Goal: Book appointment/travel/reservation

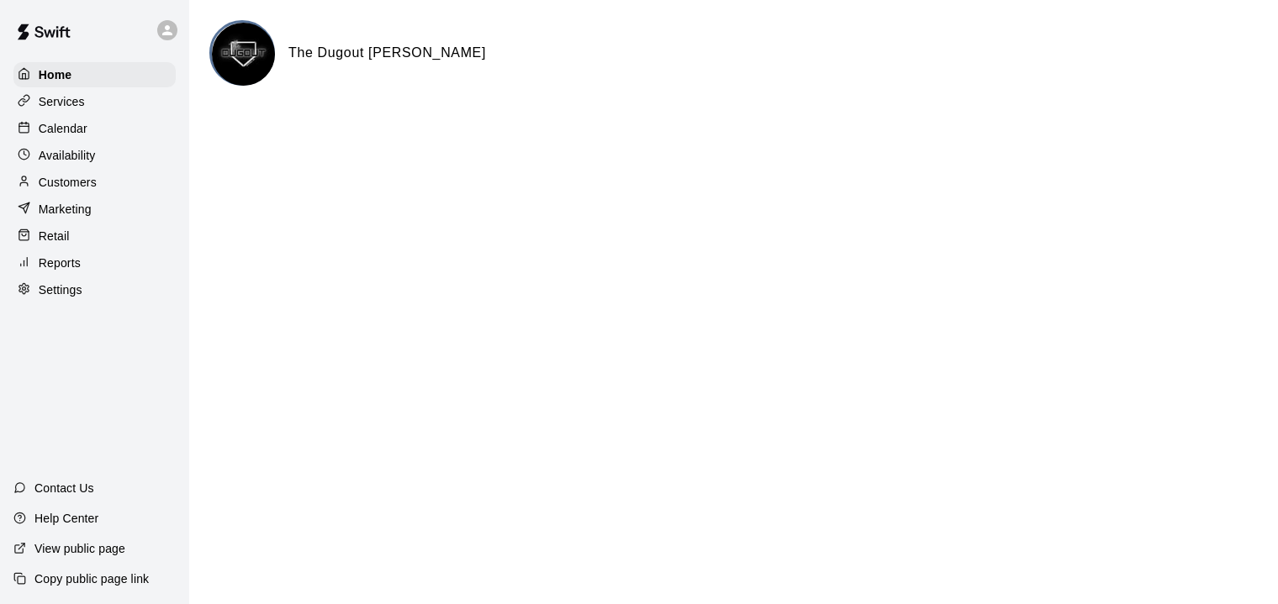
click at [76, 187] on p "Customers" at bounding box center [68, 182] width 58 height 17
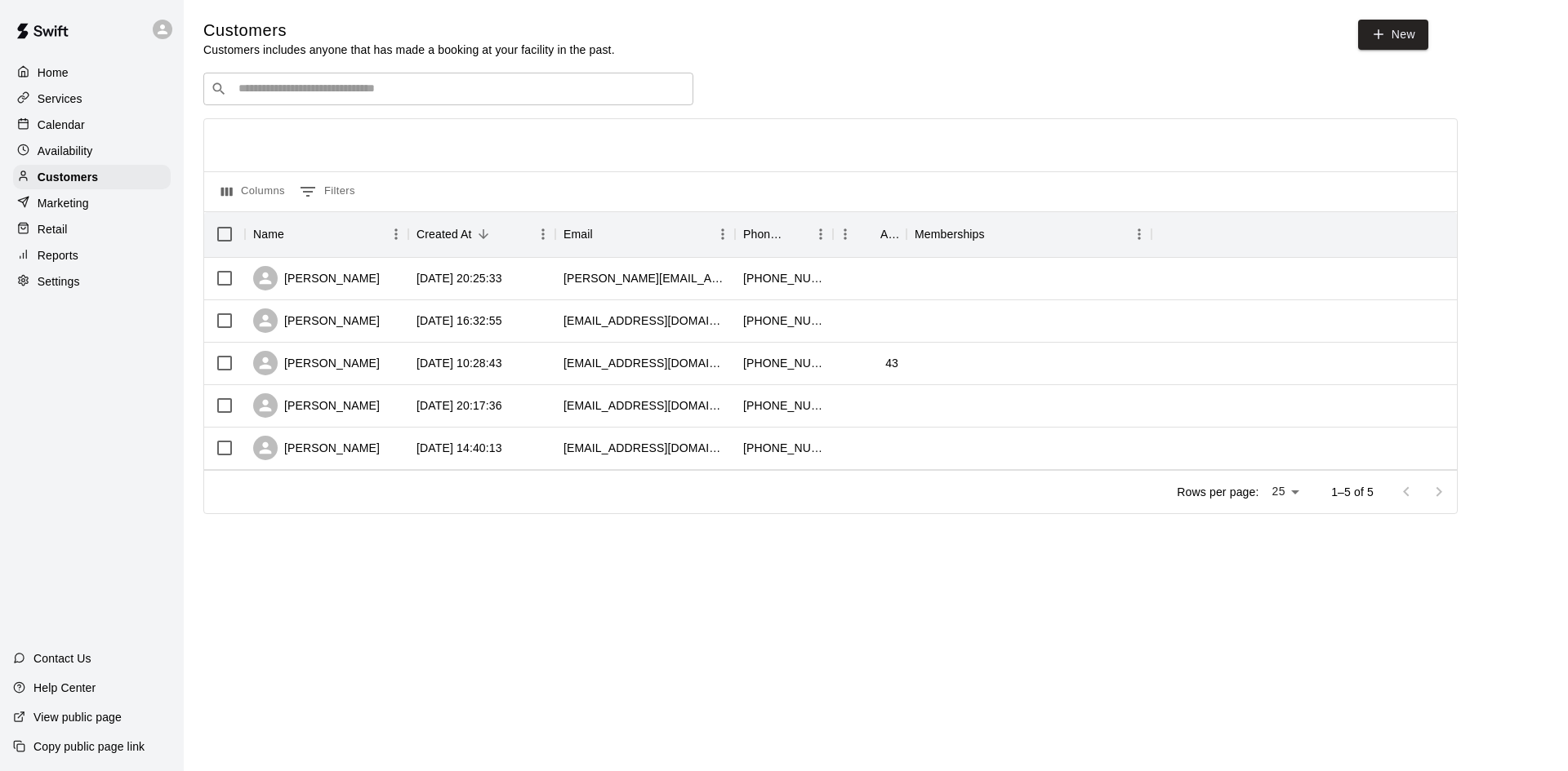
click at [80, 153] on p "Availability" at bounding box center [65, 151] width 55 height 17
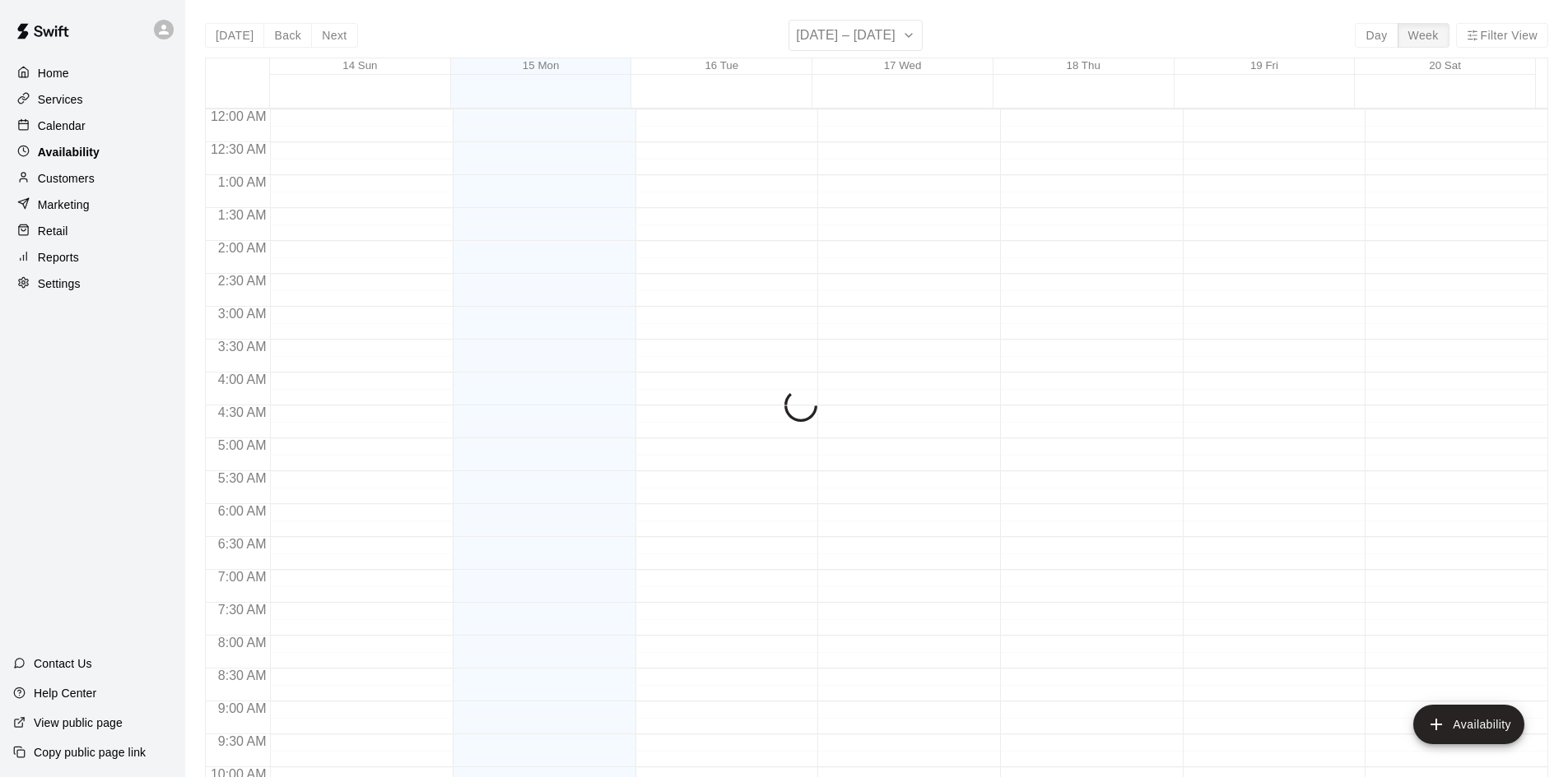
scroll to position [746, 0]
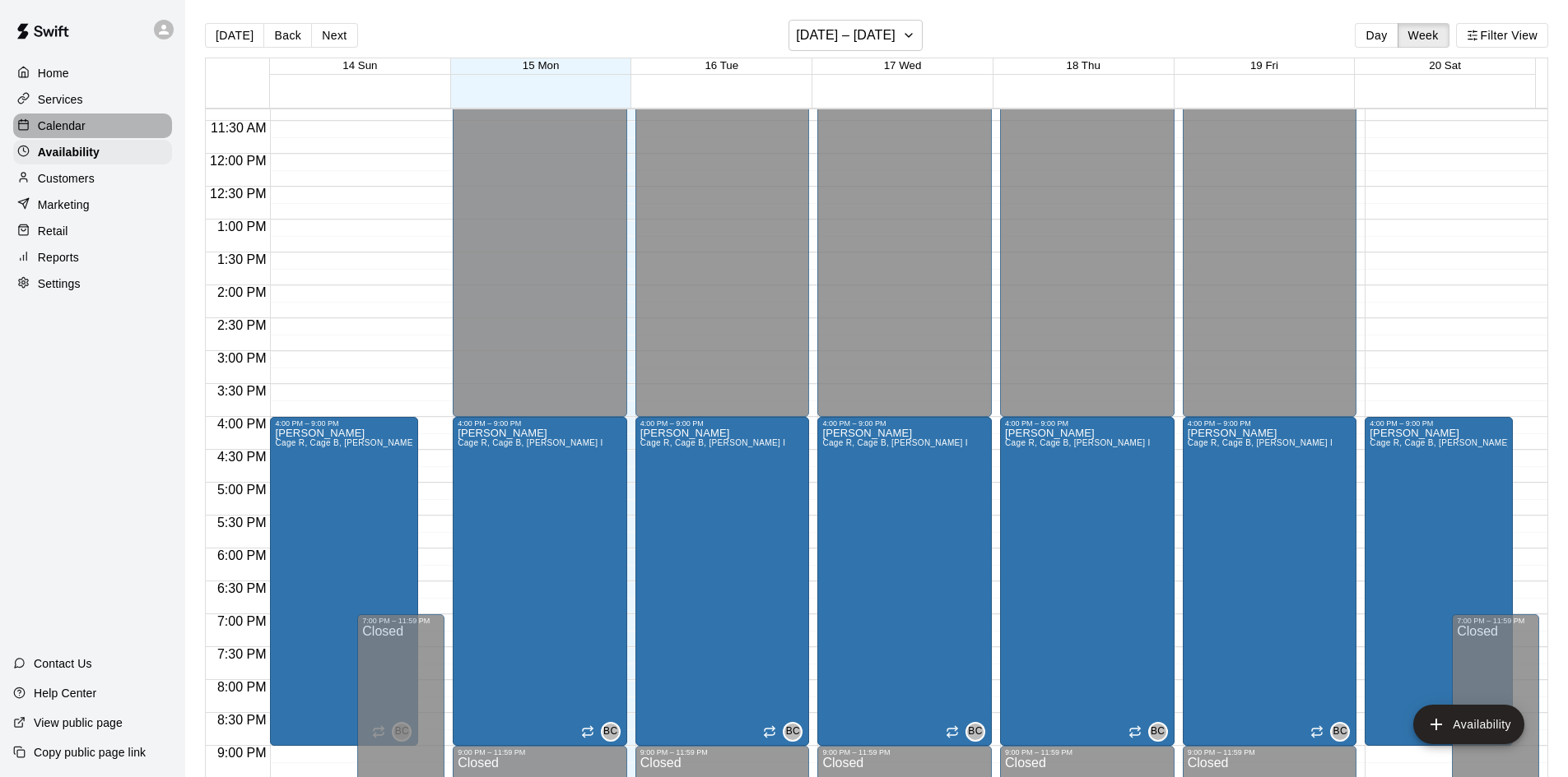
click at [72, 123] on p "Calendar" at bounding box center [62, 125] width 48 height 17
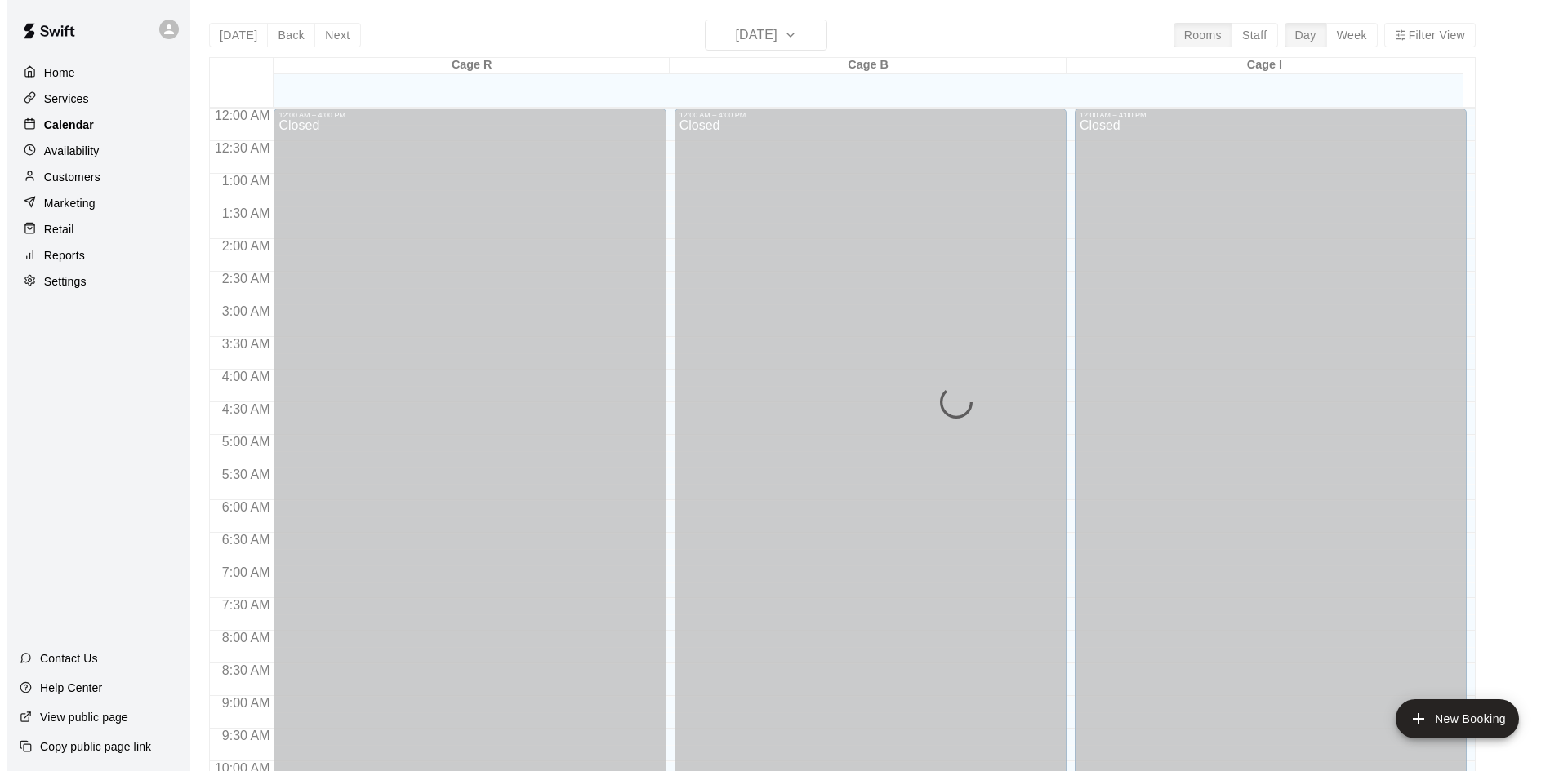
scroll to position [741, 0]
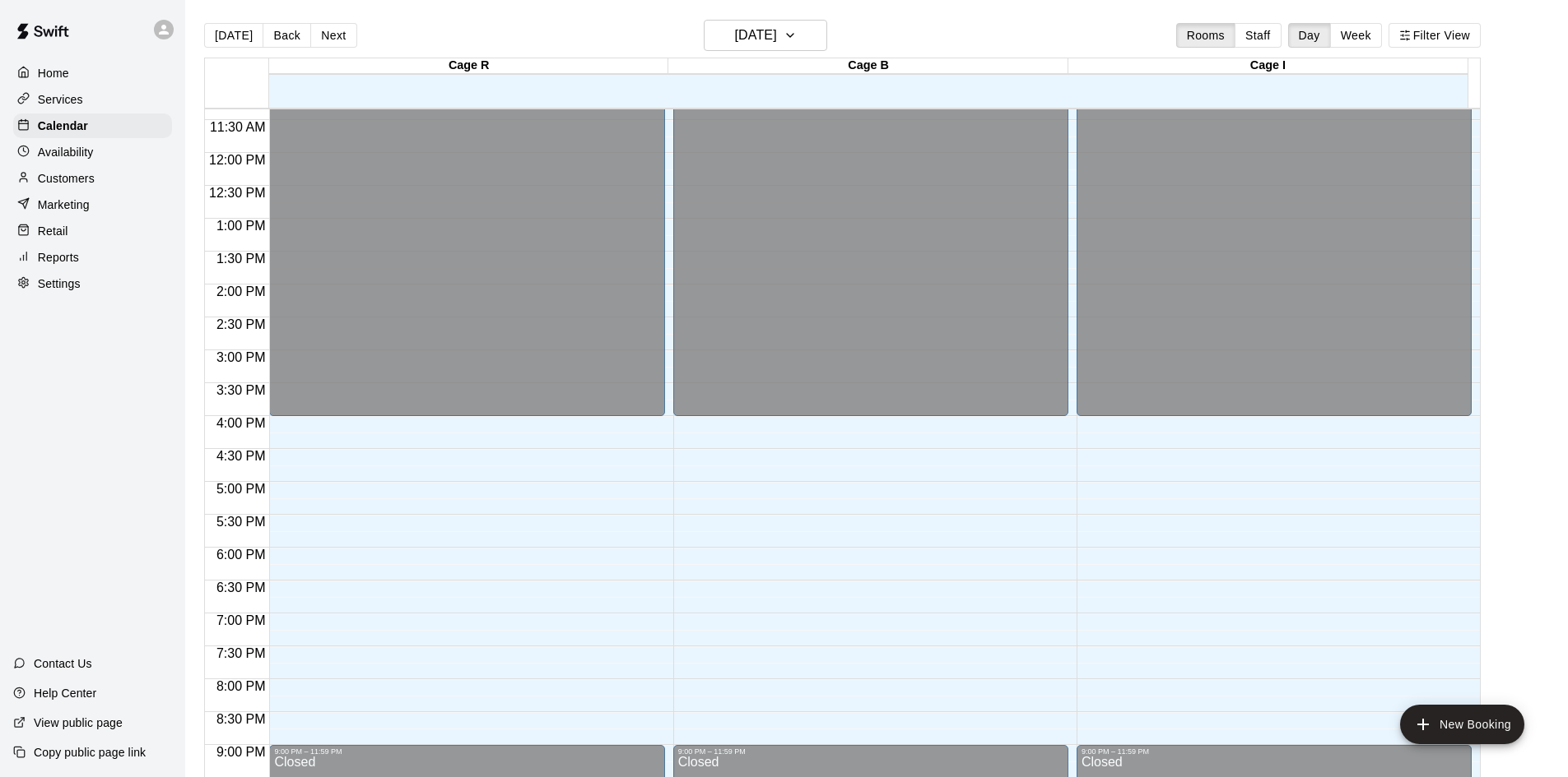
click at [286, 557] on div "12:00 AM – 4:00 PM Closed 9:00 PM – 11:59 PM Closed" at bounding box center [467, 153] width 395 height 1579
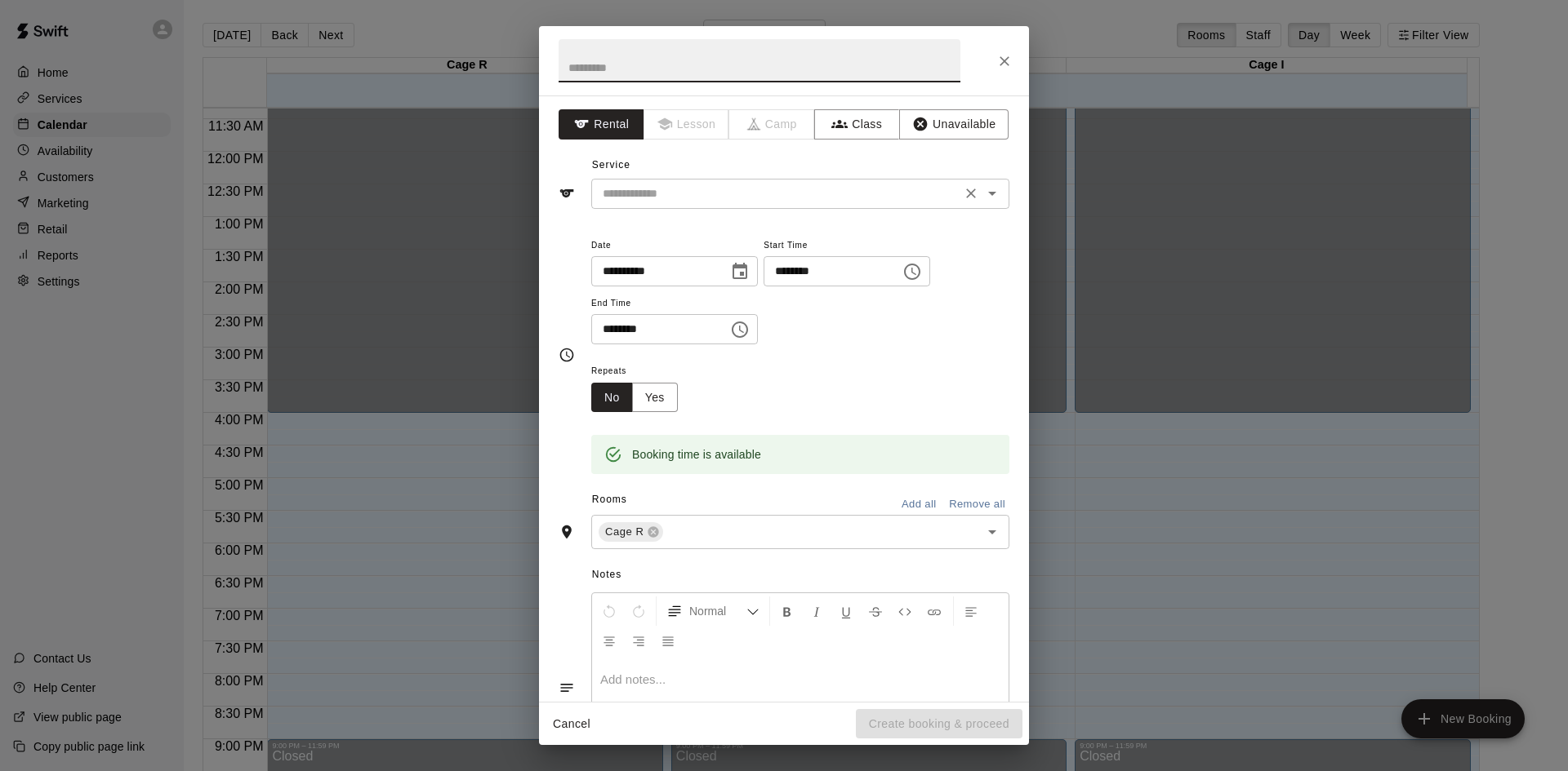
click at [982, 200] on icon "Open" at bounding box center [992, 193] width 19 height 19
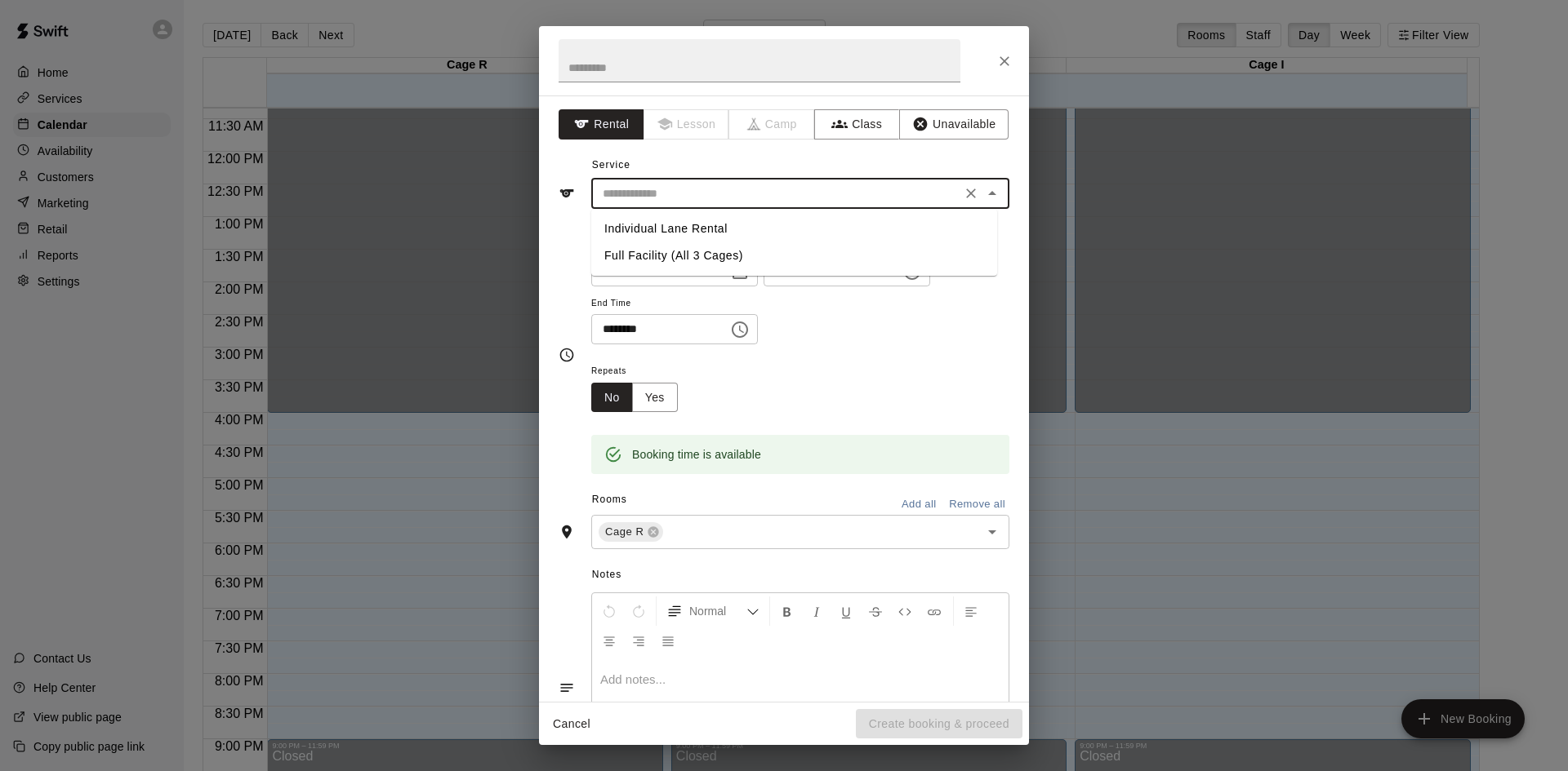
click at [702, 260] on li "Full Facility (All 3 Cages)" at bounding box center [795, 256] width 406 height 27
type input "**********"
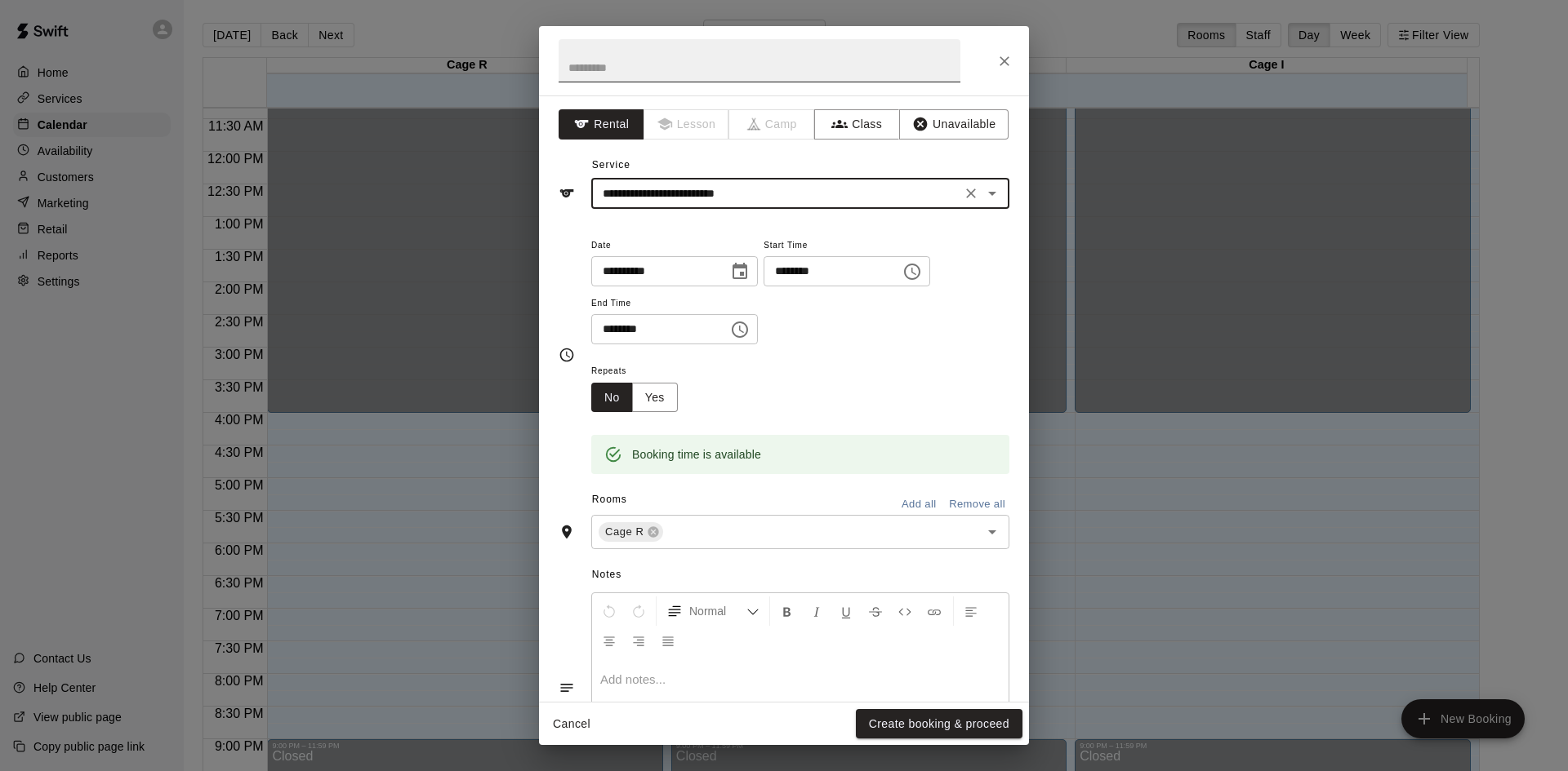
click at [639, 68] on input "text" at bounding box center [760, 60] width 402 height 44
type input "**********"
click at [915, 505] on button "Add all" at bounding box center [919, 505] width 52 height 25
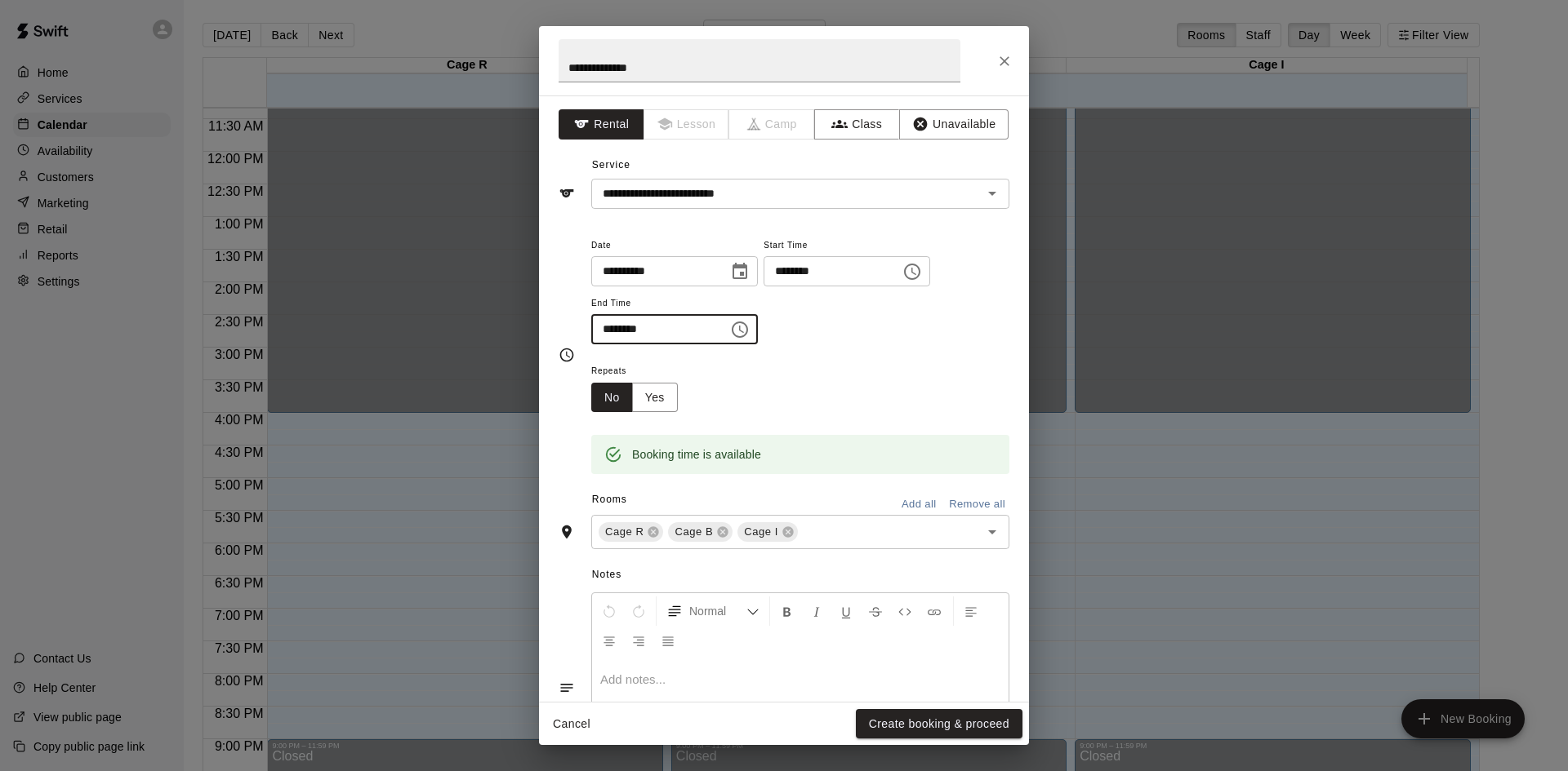
click at [705, 330] on input "********" at bounding box center [654, 329] width 125 height 30
click at [750, 330] on icon "Choose time, selected time is 6:30 PM" at bounding box center [740, 330] width 19 height 19
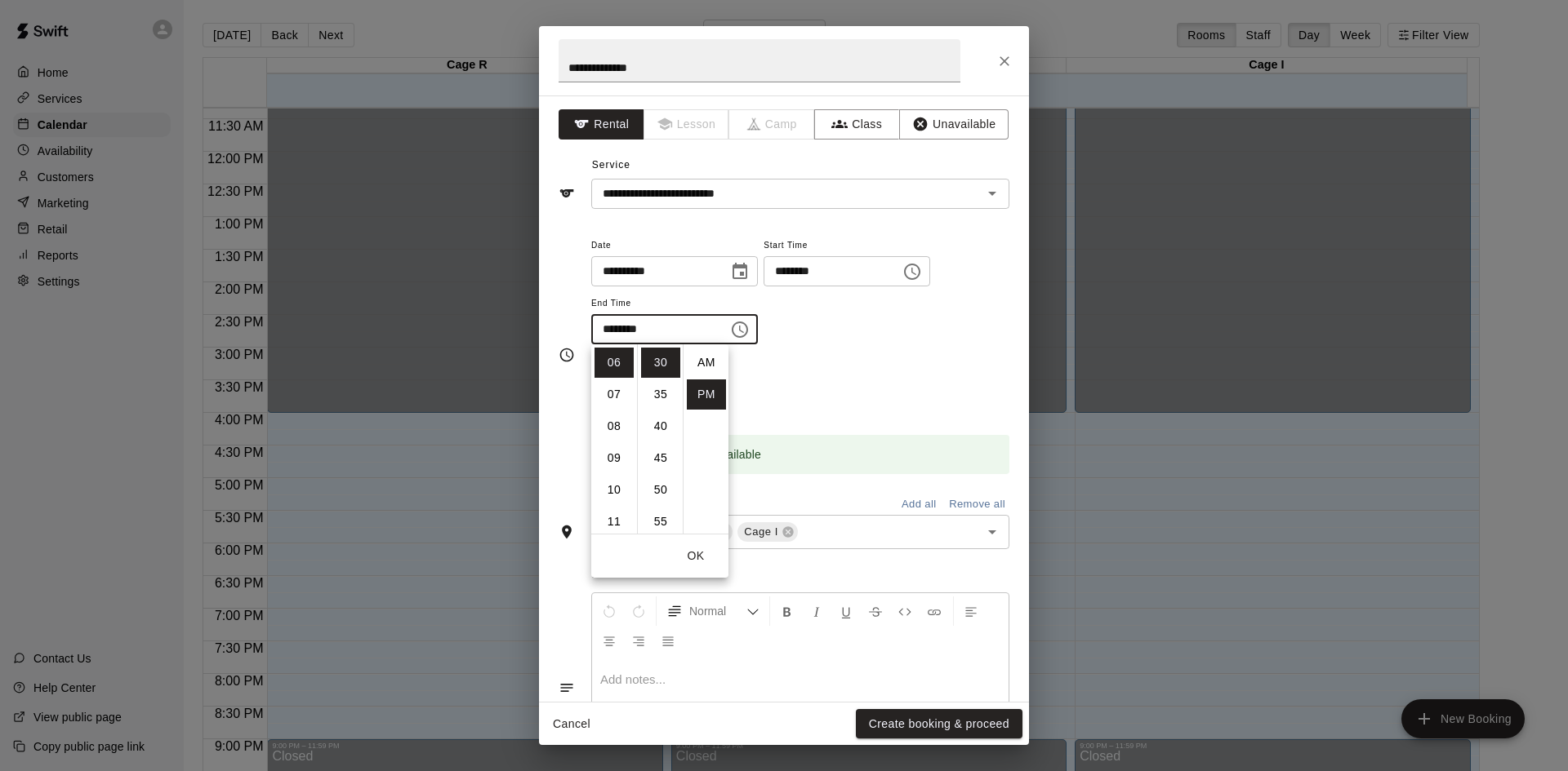
scroll to position [29, 0]
click at [614, 390] on li "07" at bounding box center [614, 394] width 39 height 30
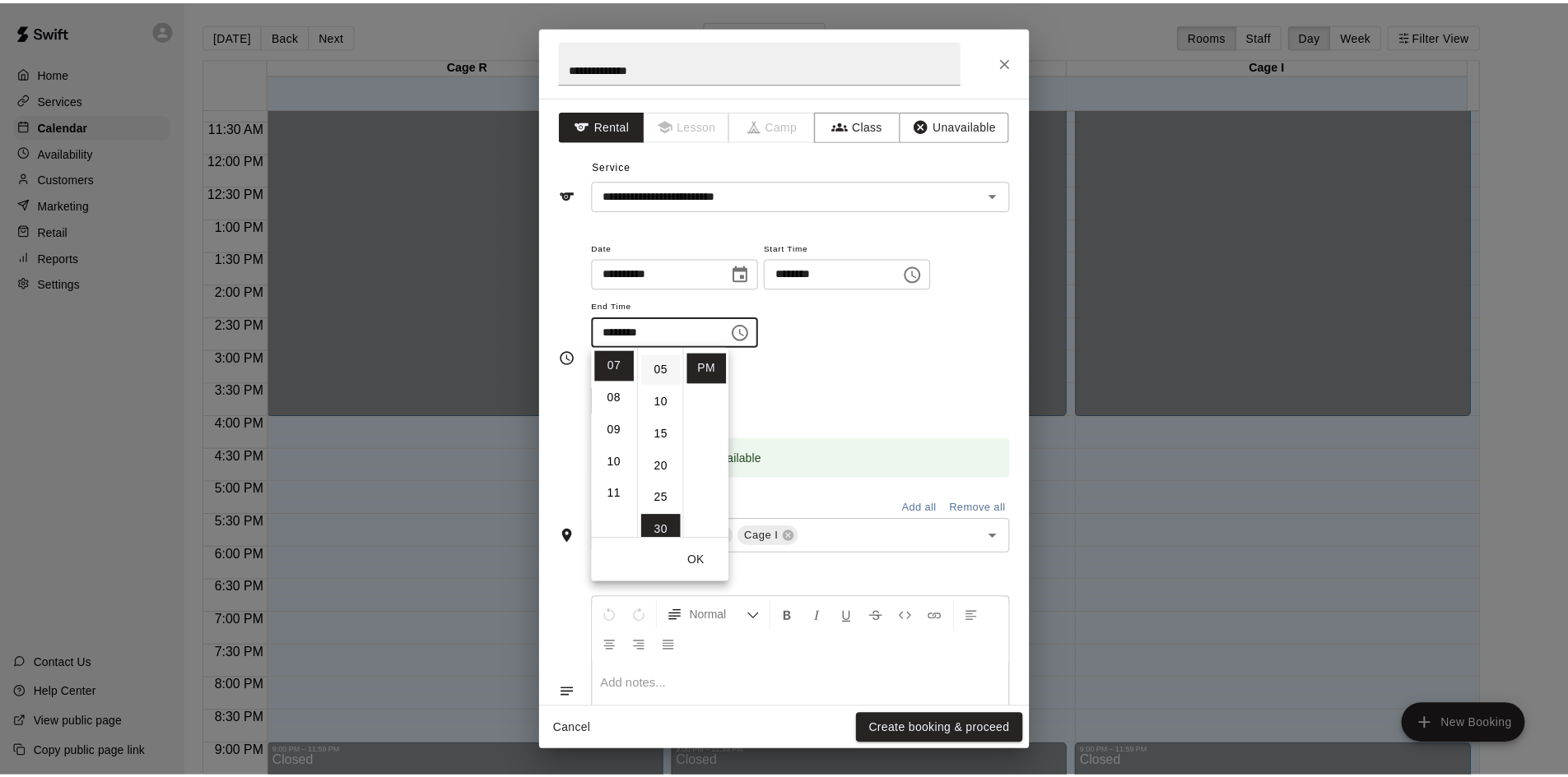
scroll to position [0, 0]
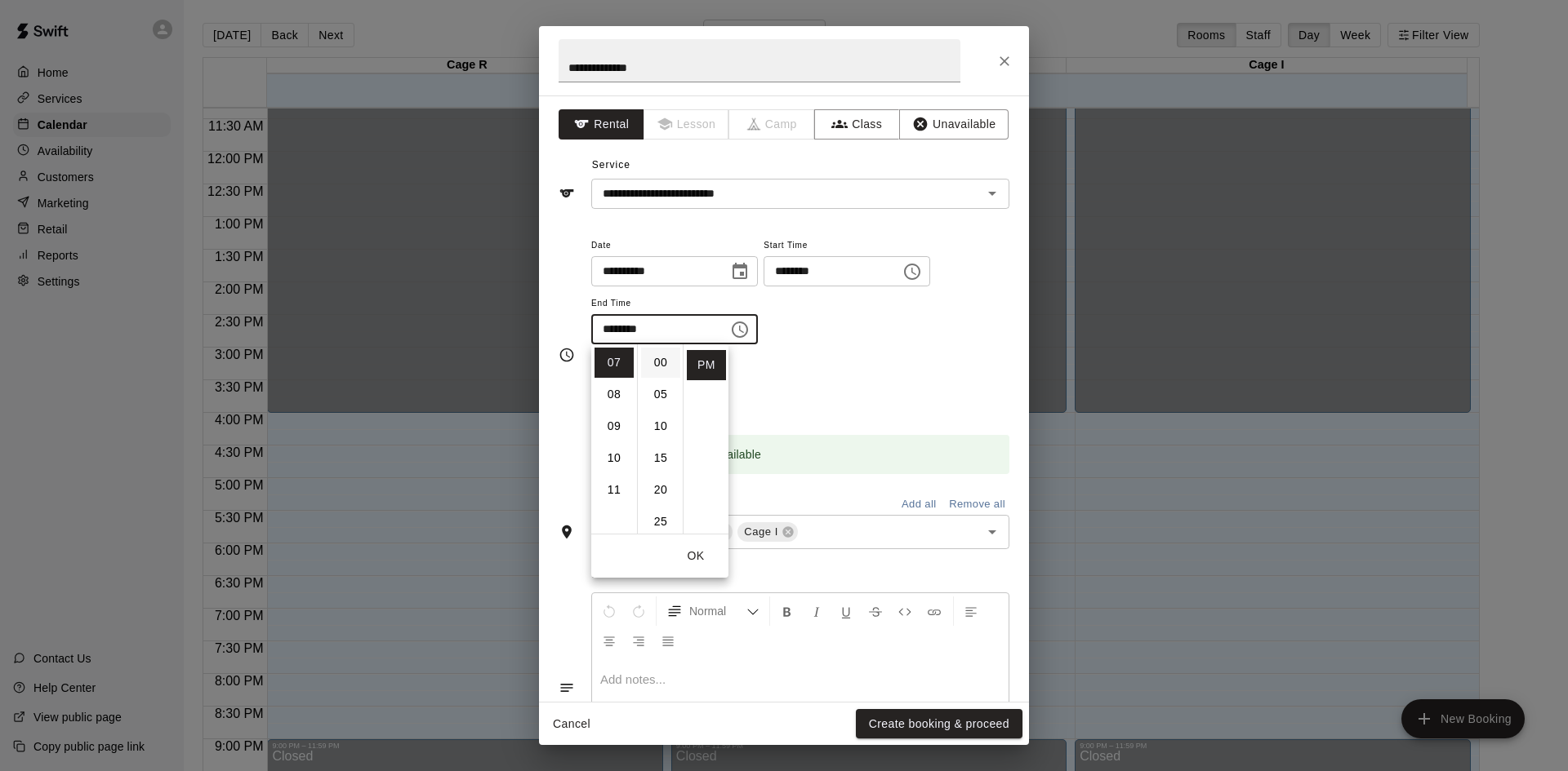
click at [657, 356] on li "00" at bounding box center [661, 362] width 39 height 30
type input "********"
click at [697, 553] on button "OK" at bounding box center [696, 555] width 52 height 30
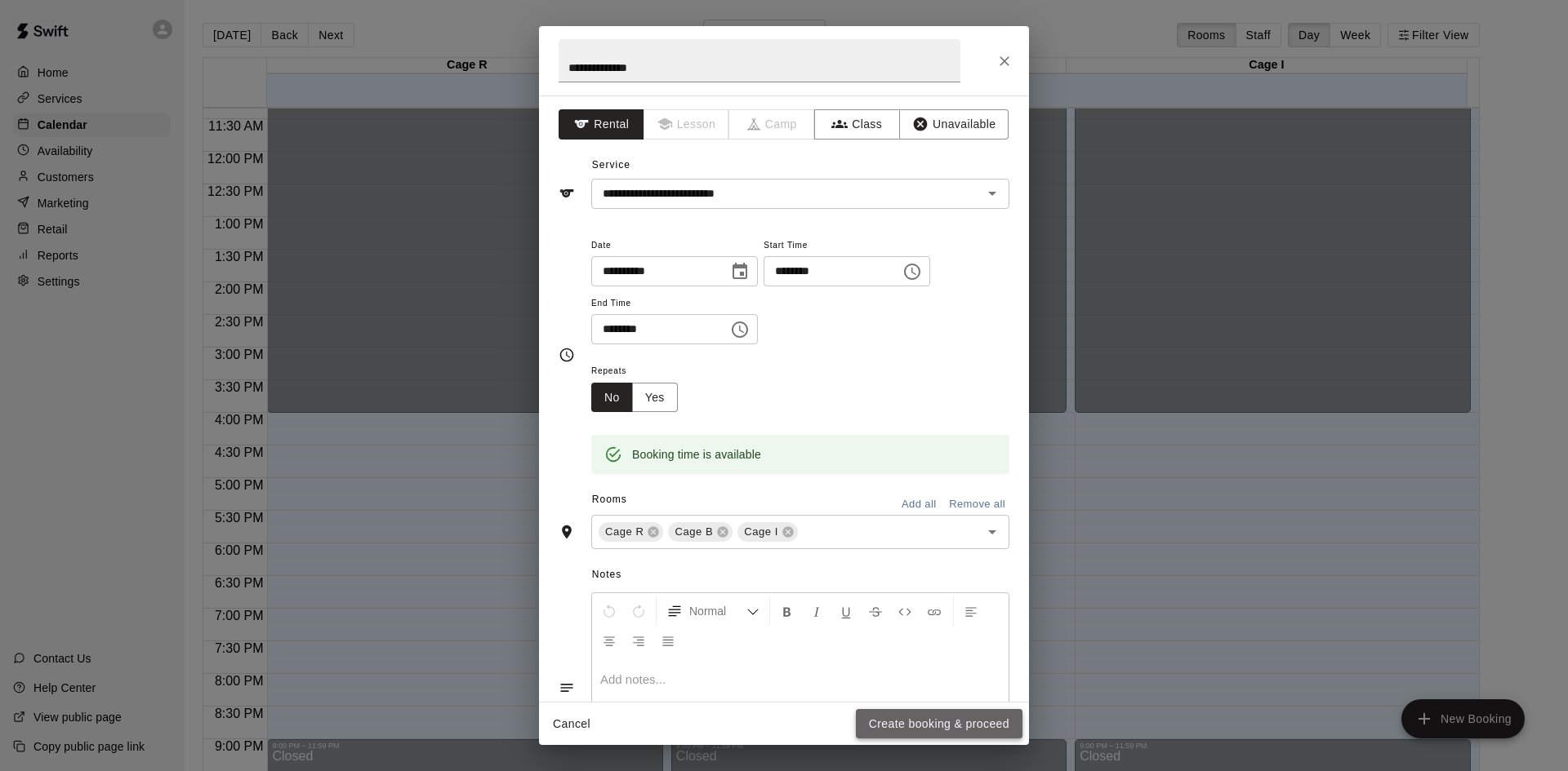
click at [919, 587] on button "Create booking & proceed" at bounding box center [939, 724] width 167 height 30
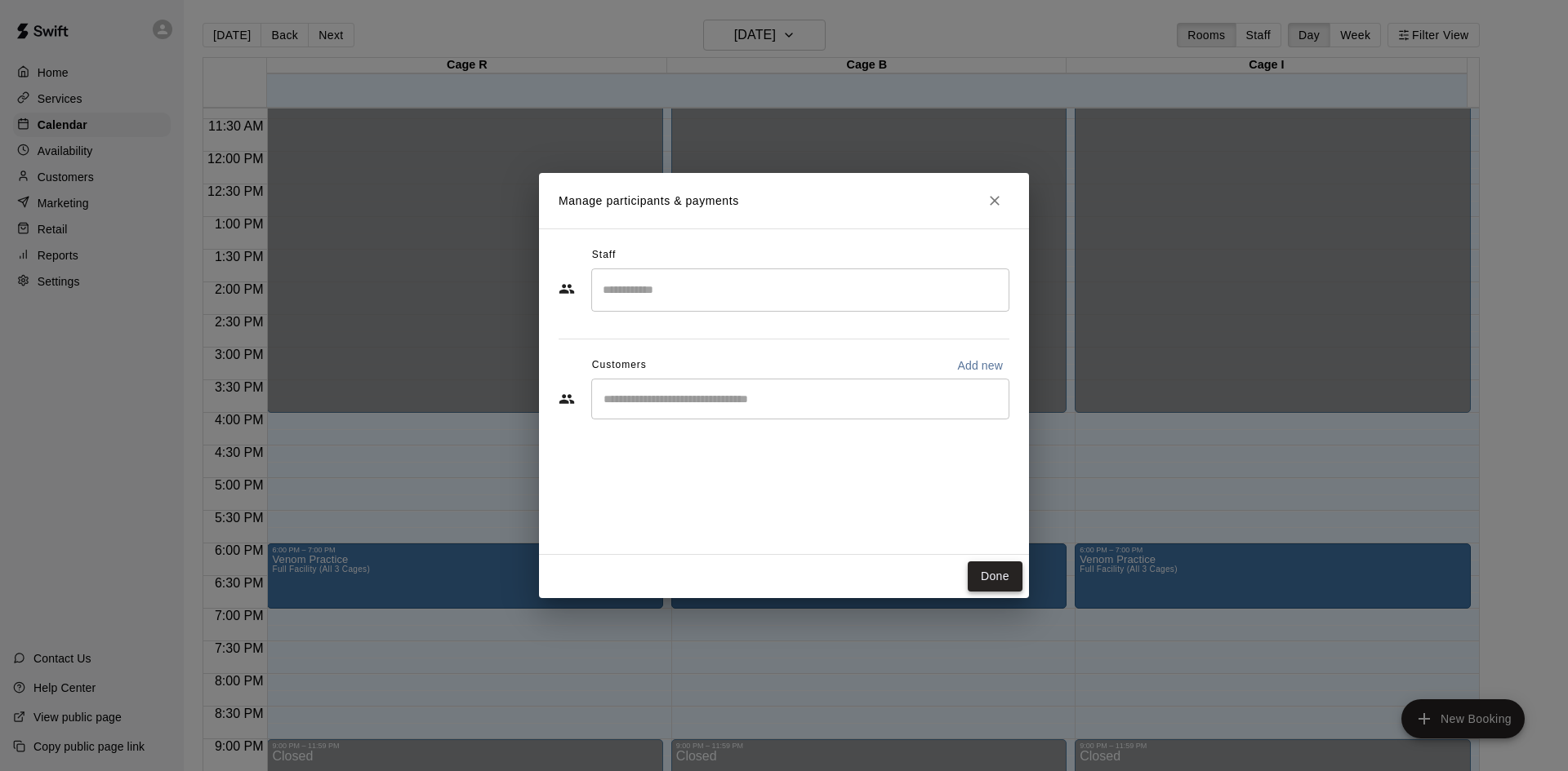
click at [997, 583] on button "Done" at bounding box center [995, 576] width 54 height 30
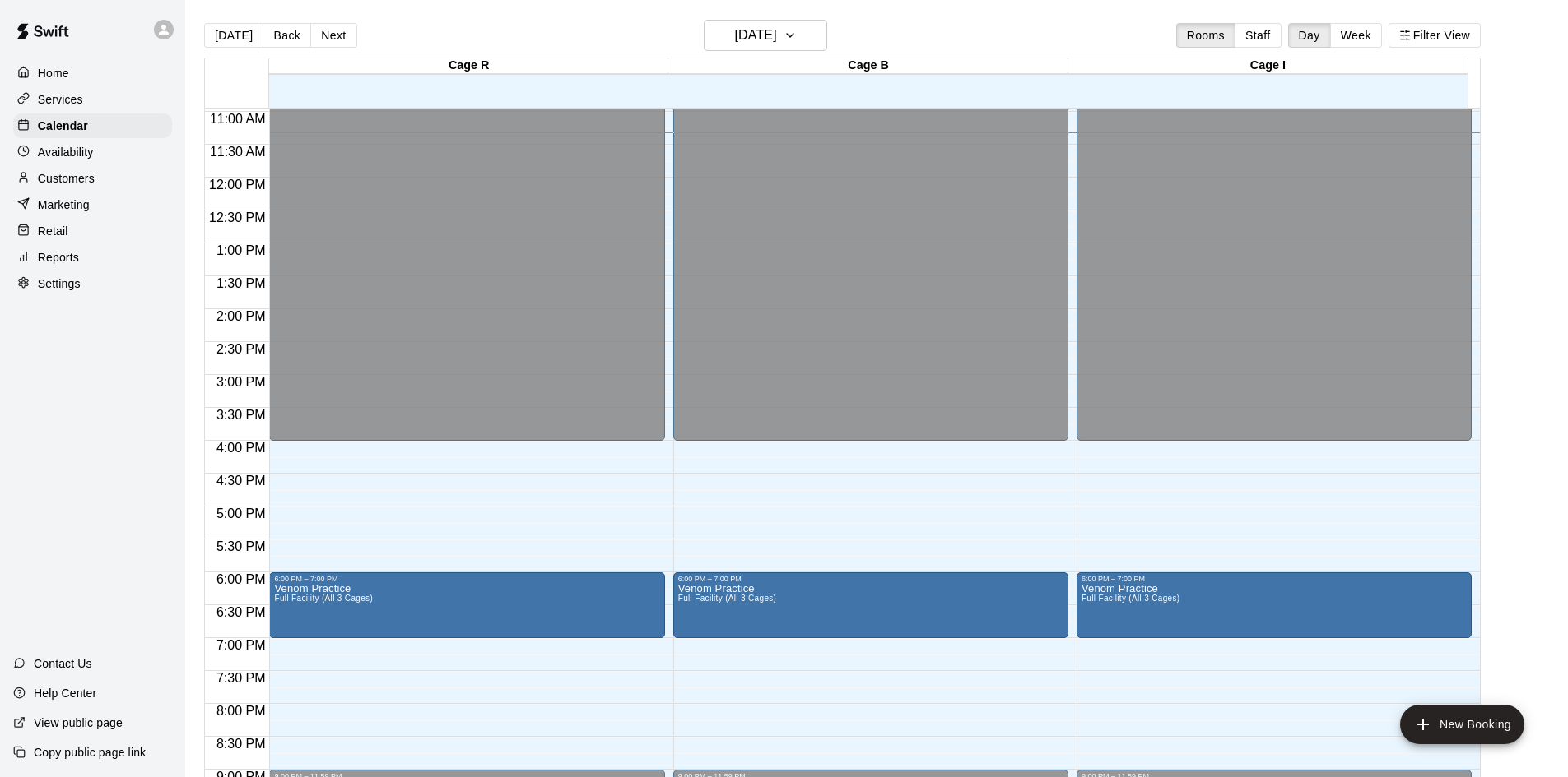
scroll to position [812, 0]
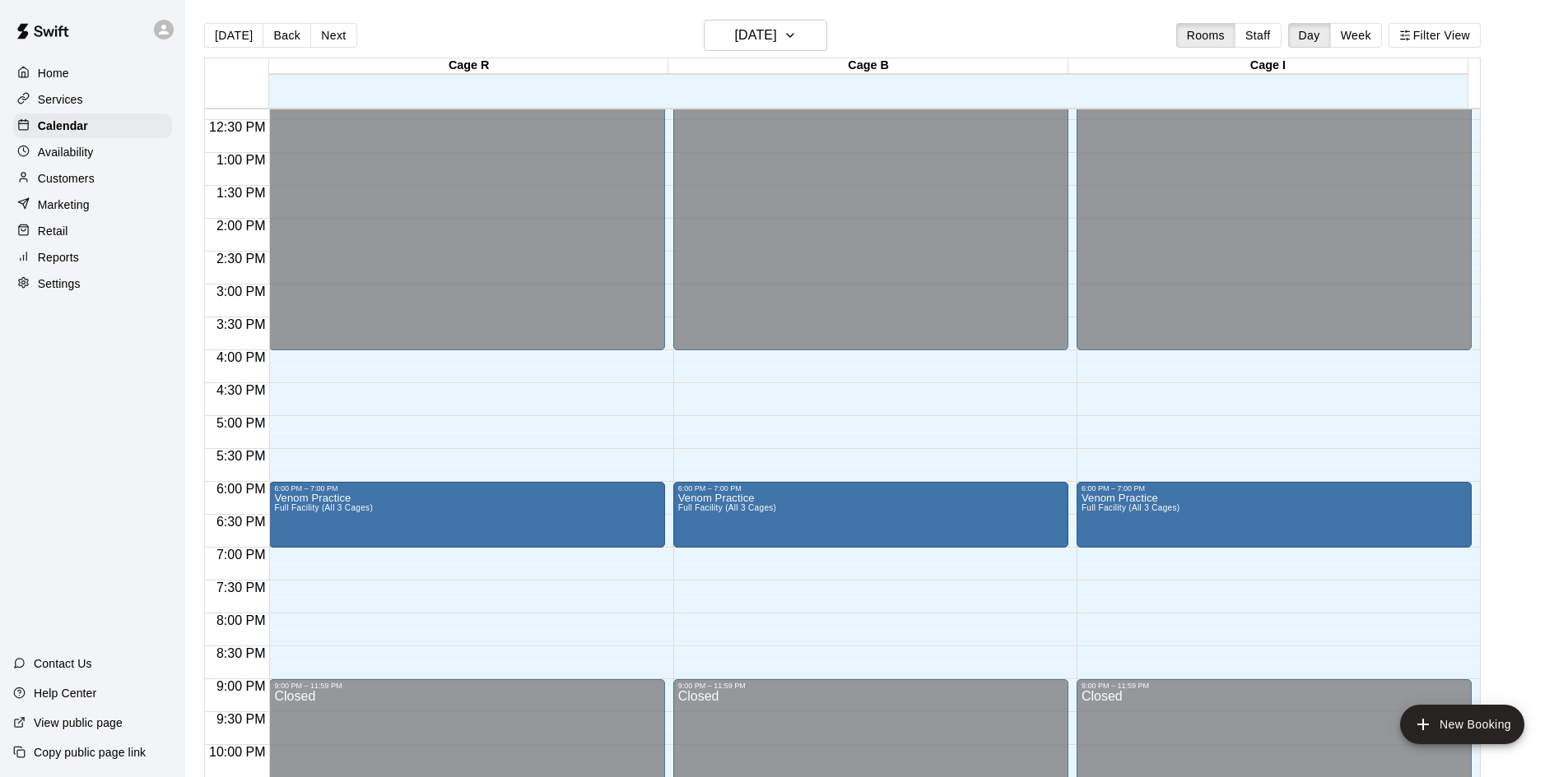
click at [57, 177] on p "Customers" at bounding box center [67, 178] width 57 height 17
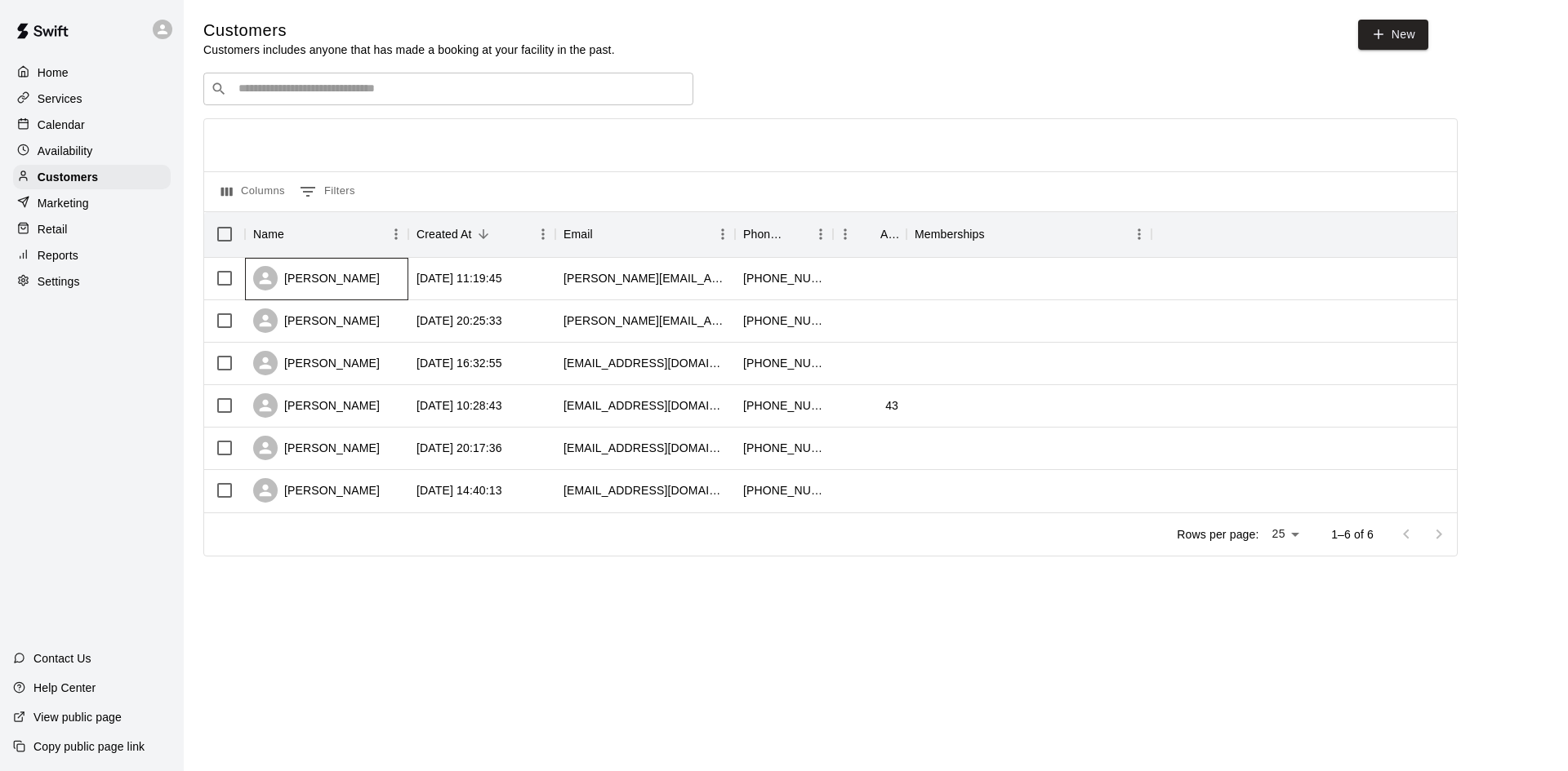
click at [326, 284] on div "[PERSON_NAME]" at bounding box center [317, 278] width 126 height 24
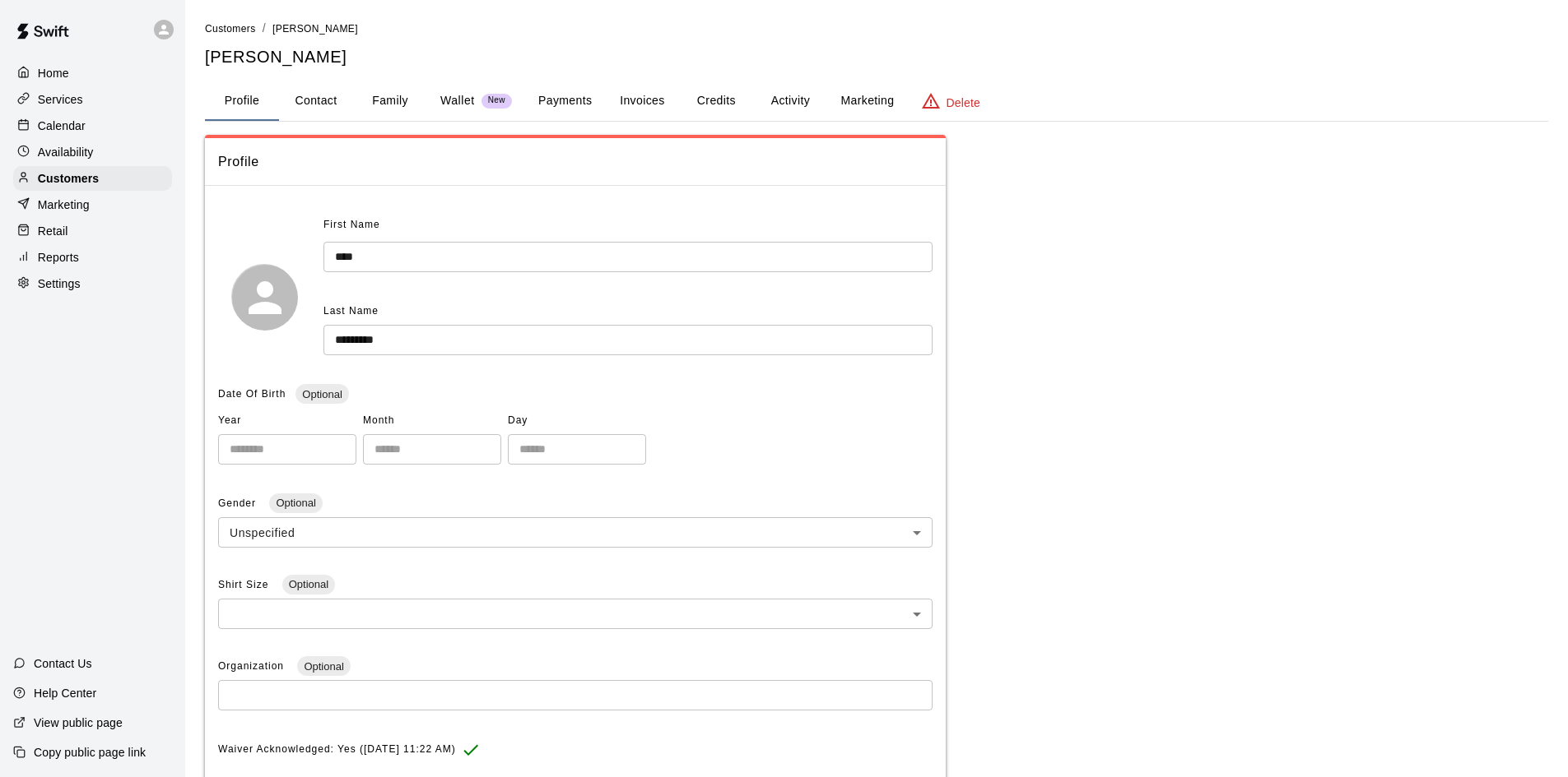
click at [396, 94] on button "Family" at bounding box center [391, 101] width 74 height 39
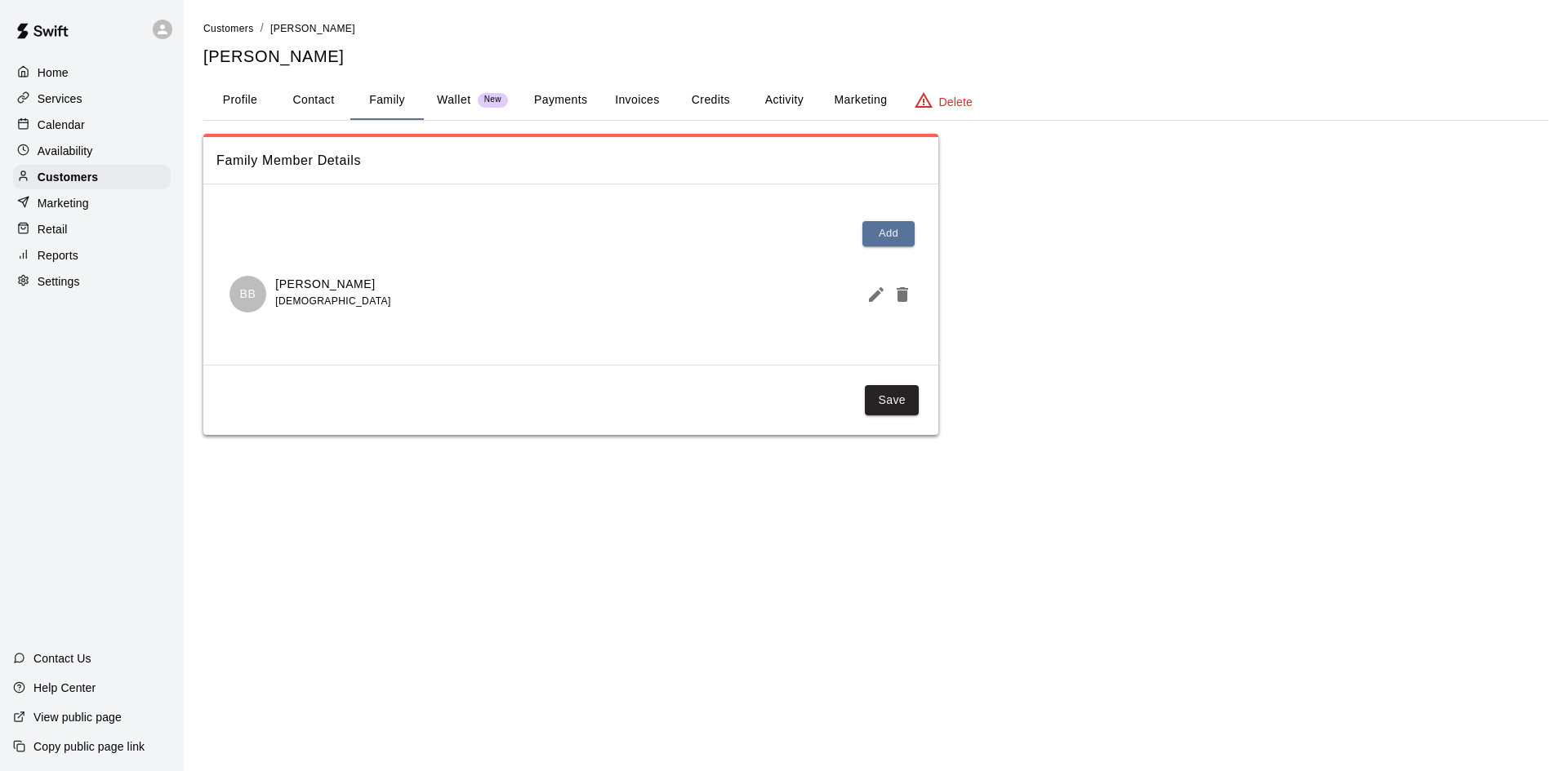
click at [230, 102] on button "Profile" at bounding box center [240, 100] width 74 height 39
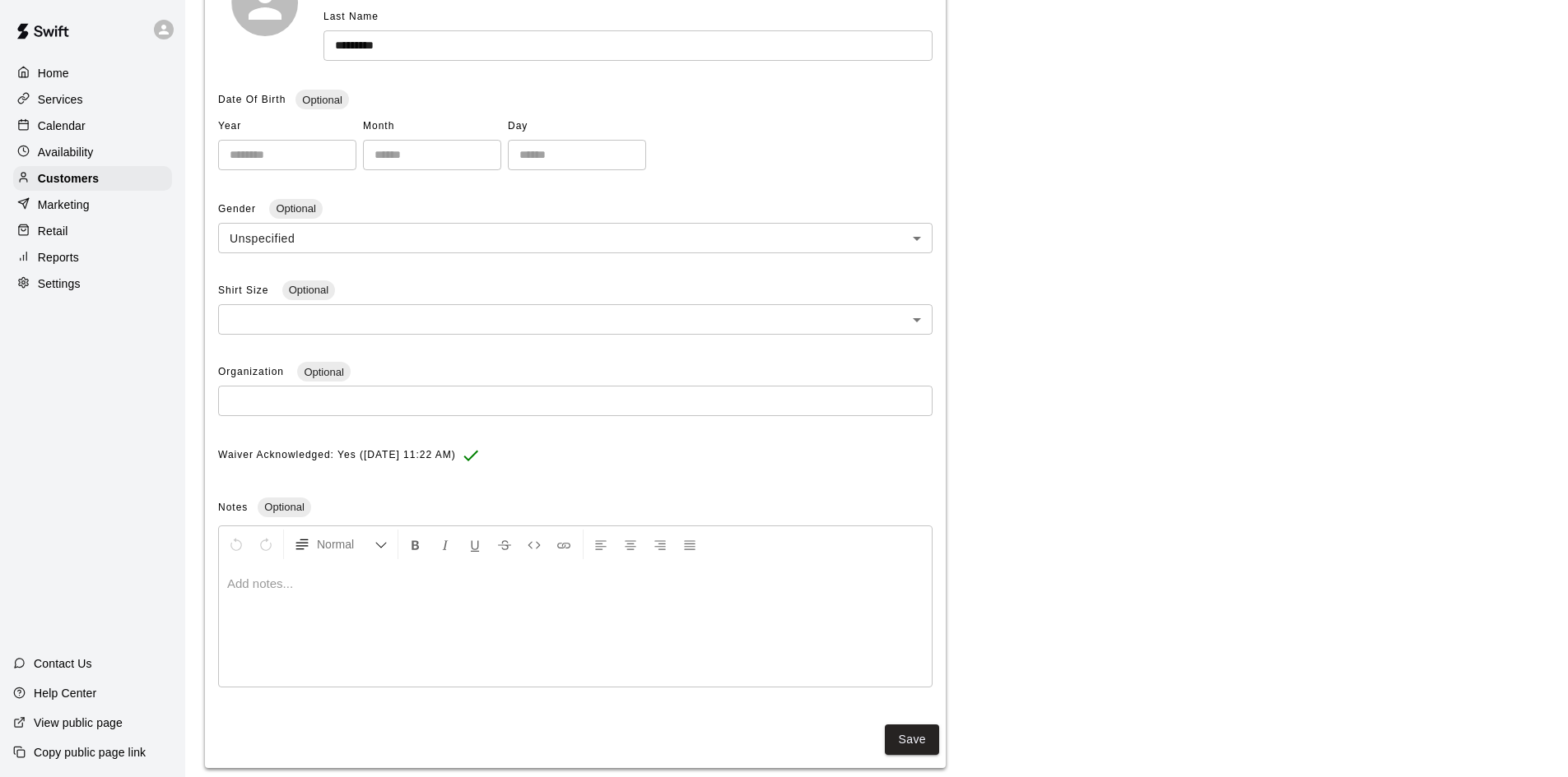
scroll to position [318, 0]
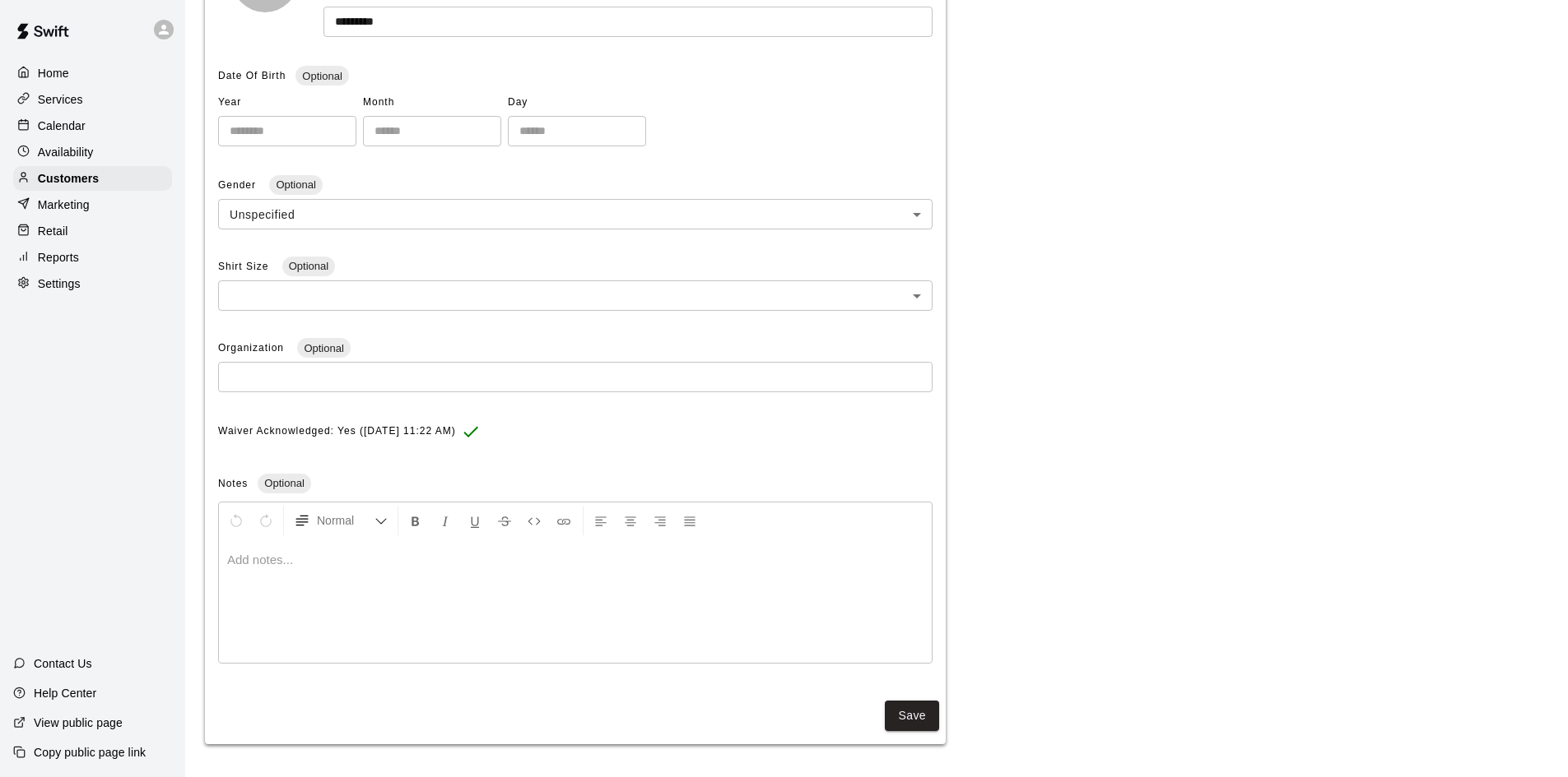
click at [49, 69] on p "Home" at bounding box center [54, 72] width 31 height 17
